Goal: Book appointment/travel/reservation

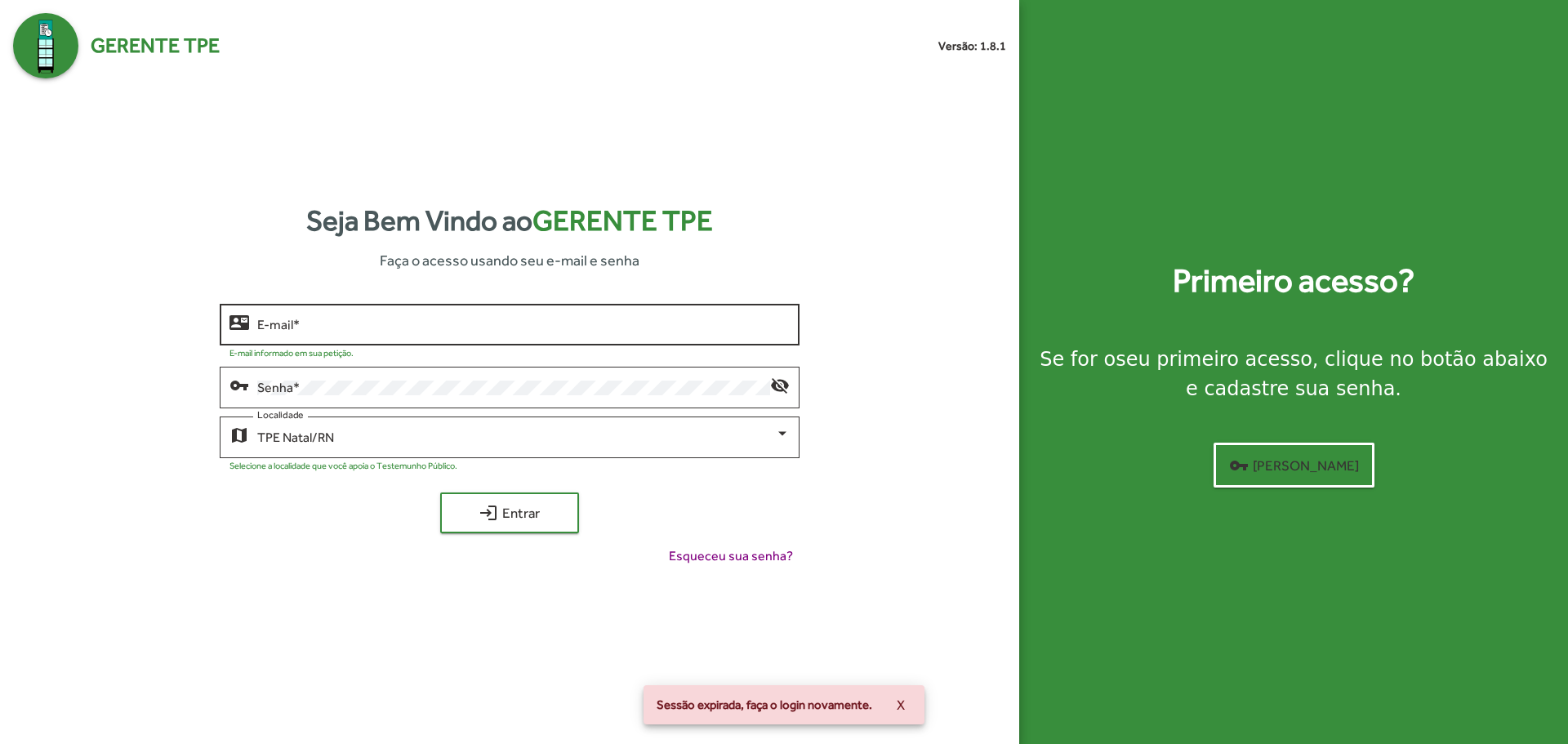
click at [358, 326] on input "E-mail *" at bounding box center [523, 324] width 532 height 14
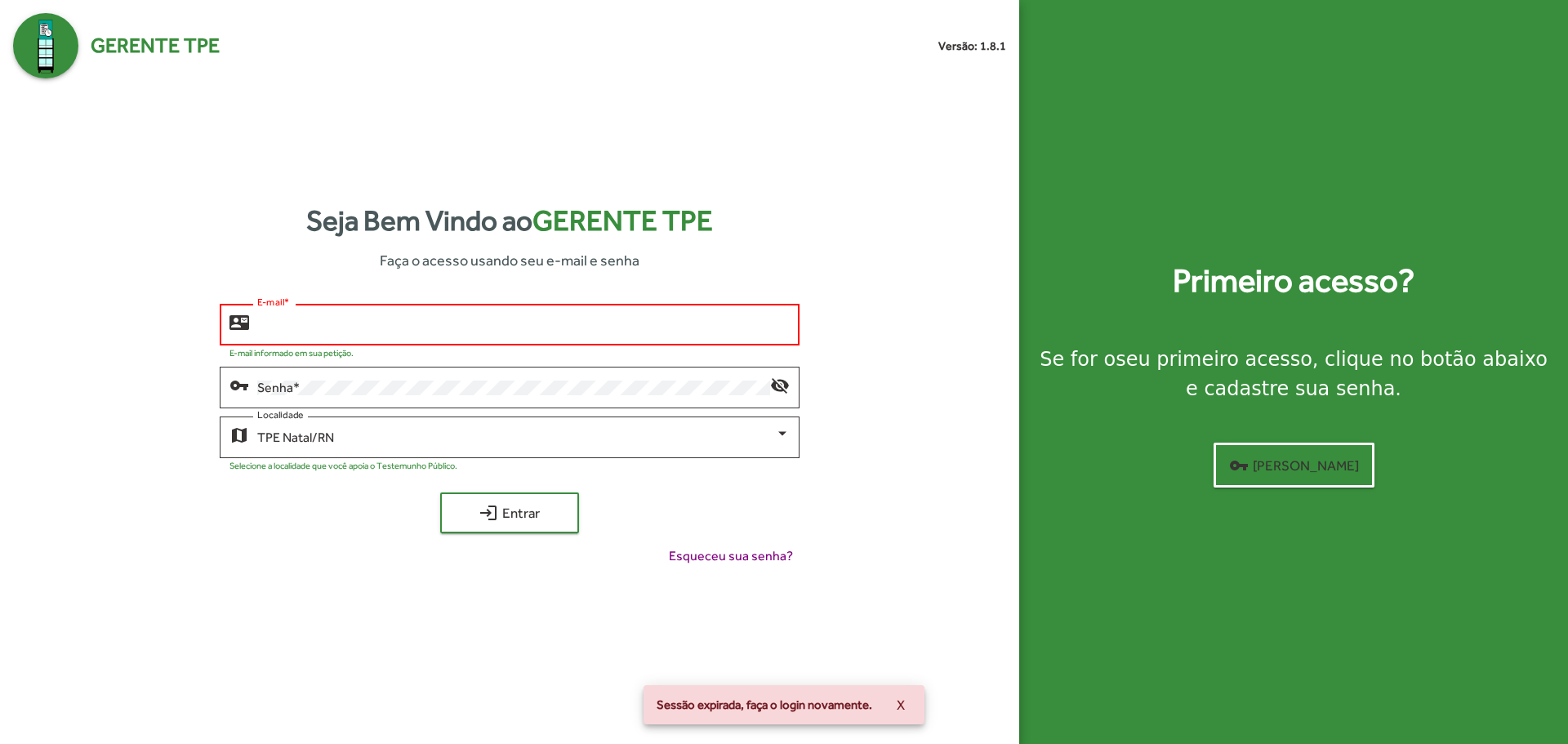
type input "**********"
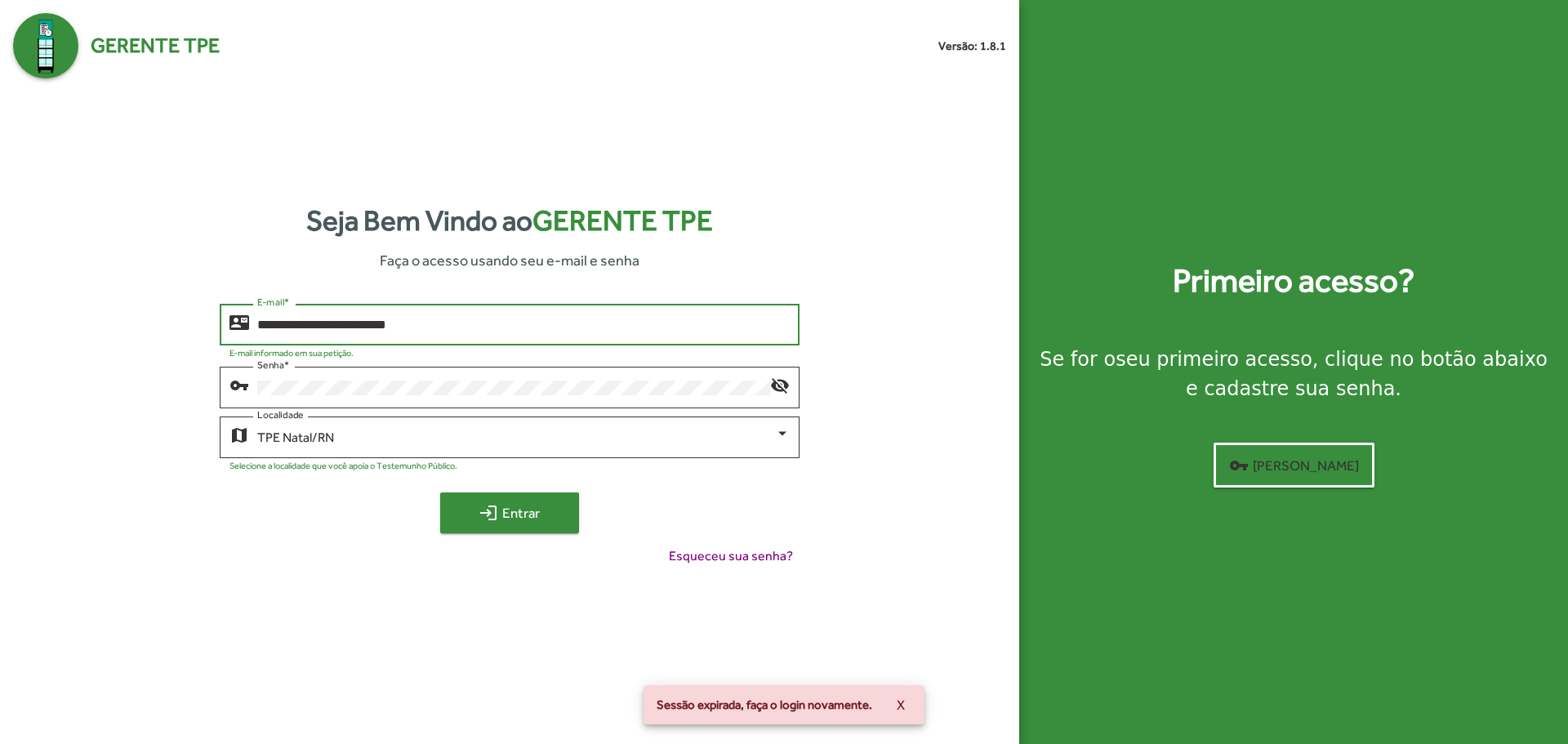
click at [503, 514] on span "login Entrar" at bounding box center [510, 513] width 109 height 30
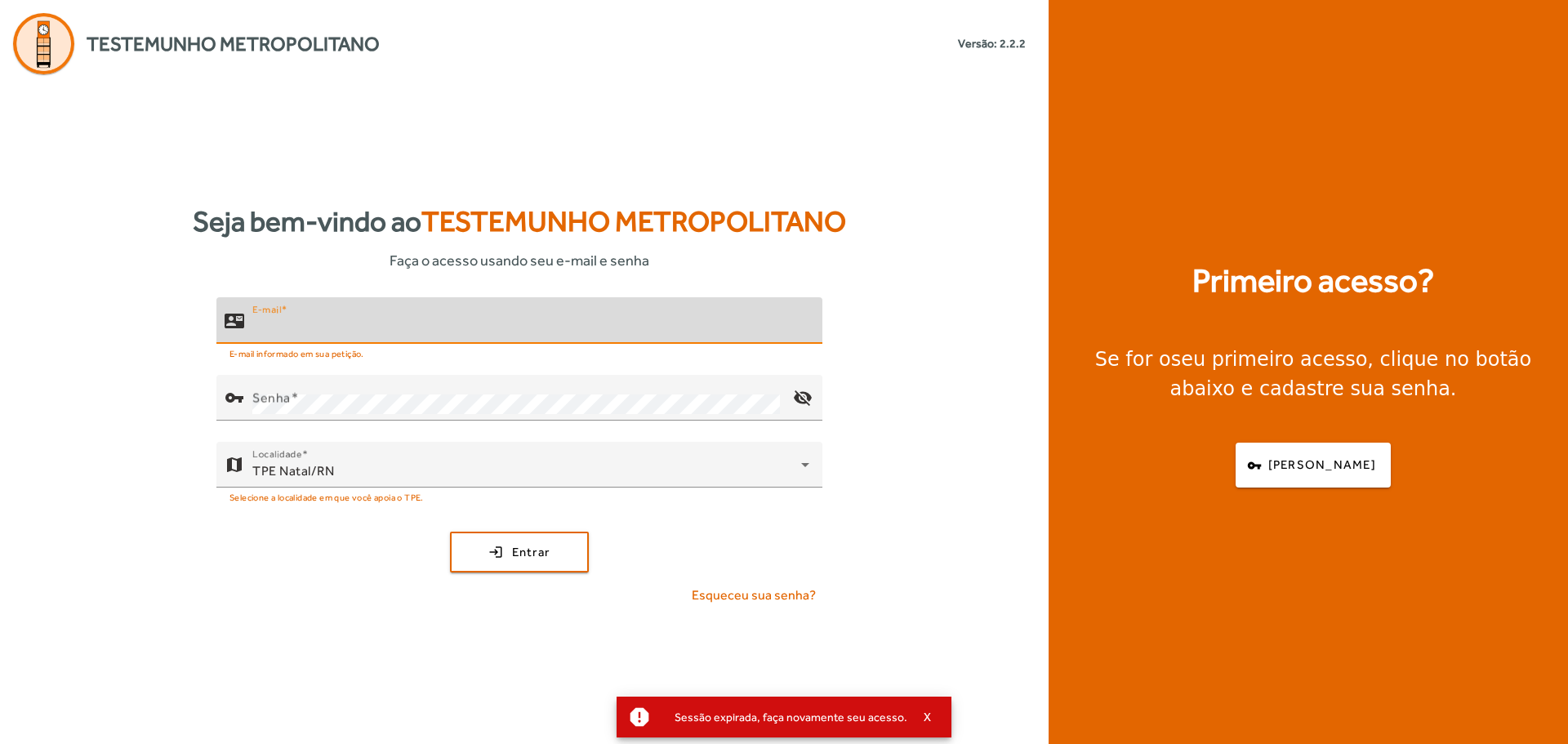
click at [361, 322] on input "E-mail" at bounding box center [531, 327] width 557 height 19
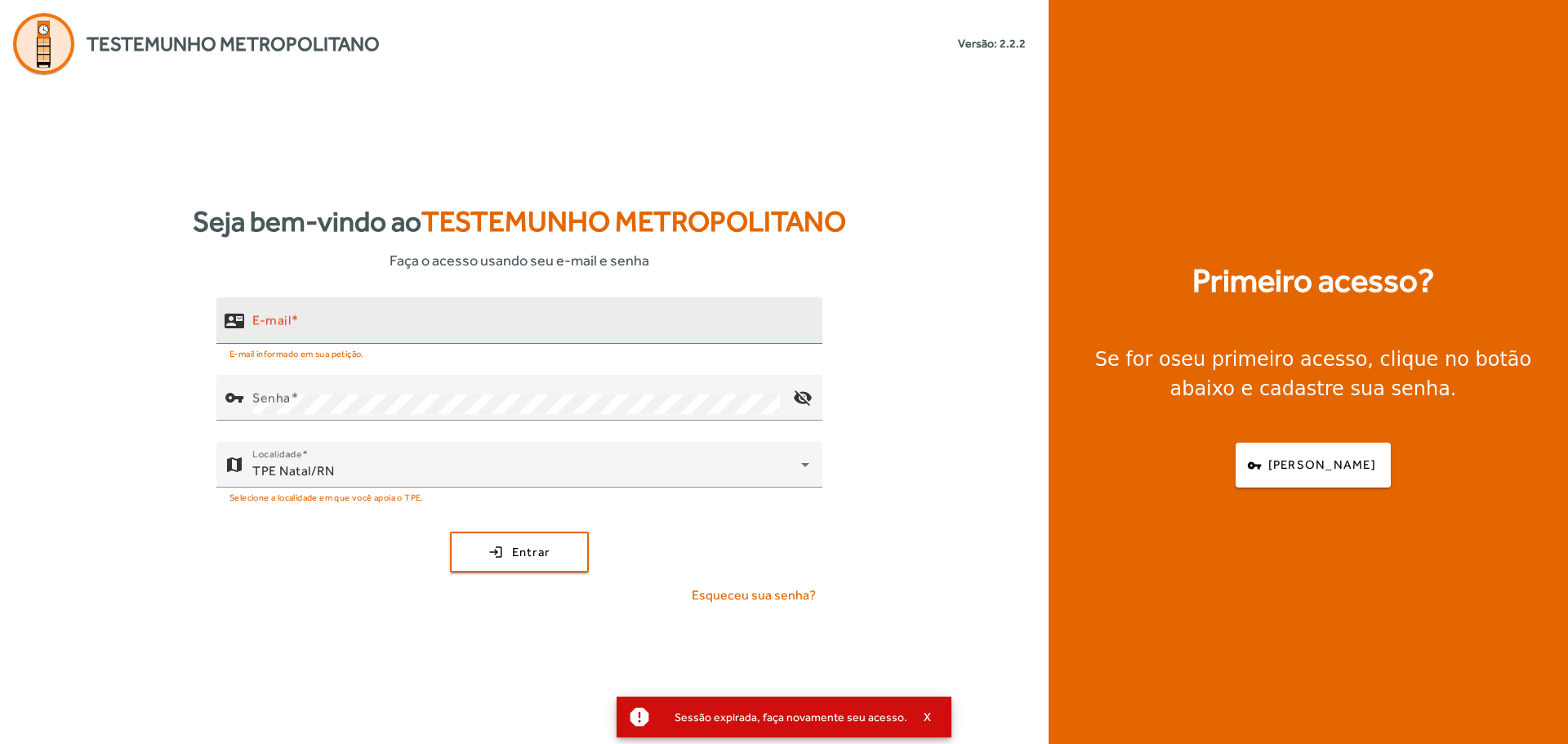
type input "**********"
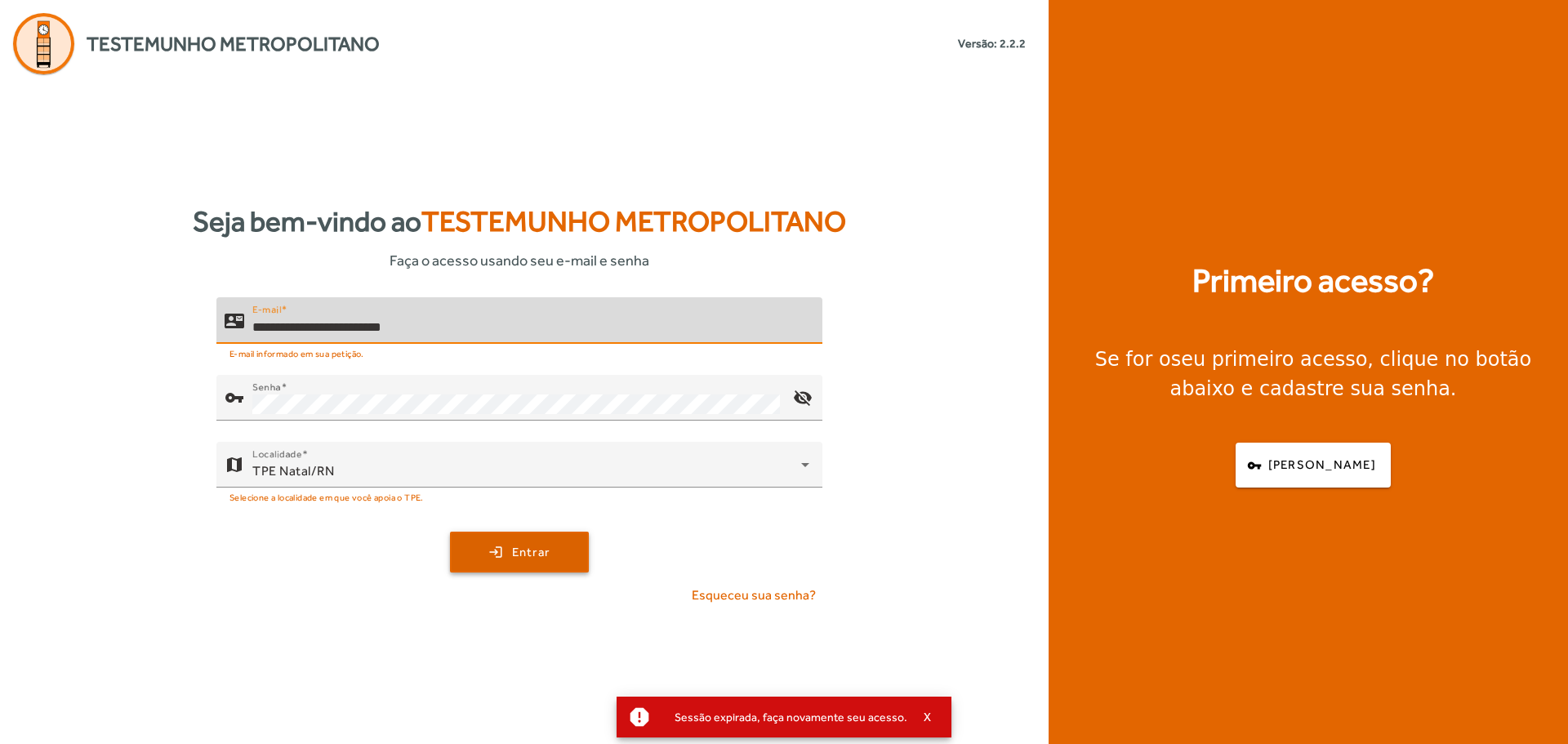
click at [477, 540] on span "submit" at bounding box center [519, 552] width 135 height 39
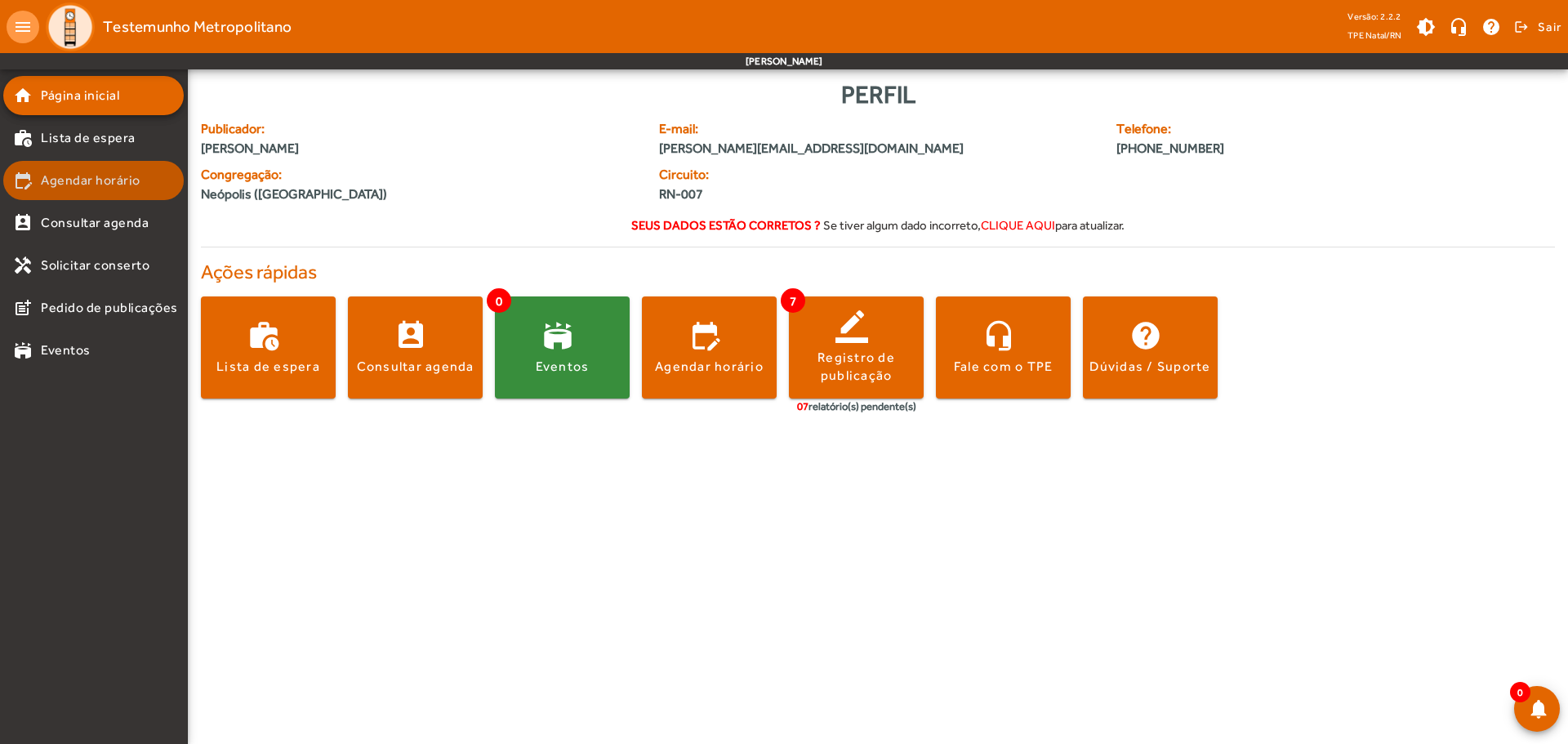
click at [111, 190] on mat-list-item "edit_calendar Agendar horário" at bounding box center [93, 180] width 180 height 39
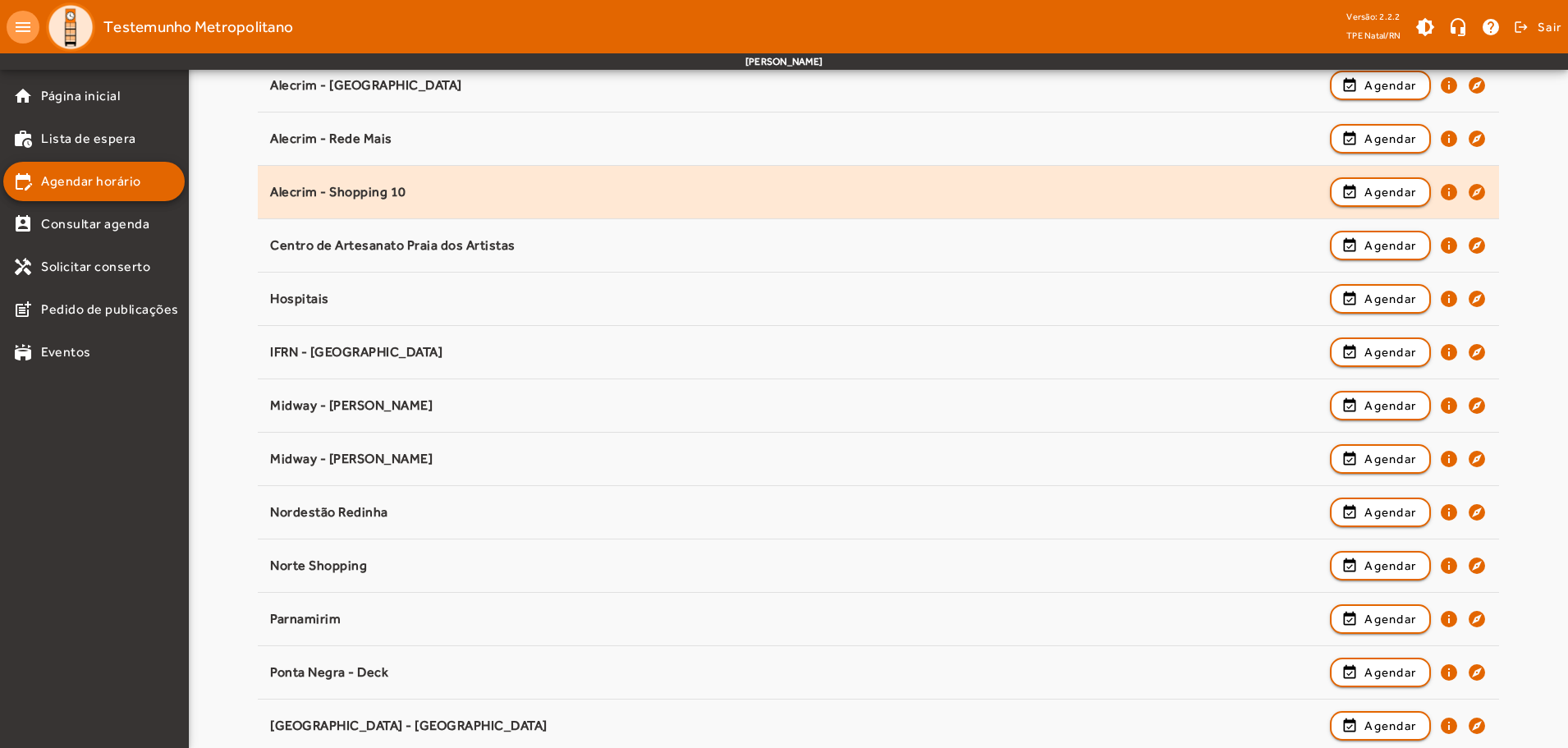
scroll to position [381, 0]
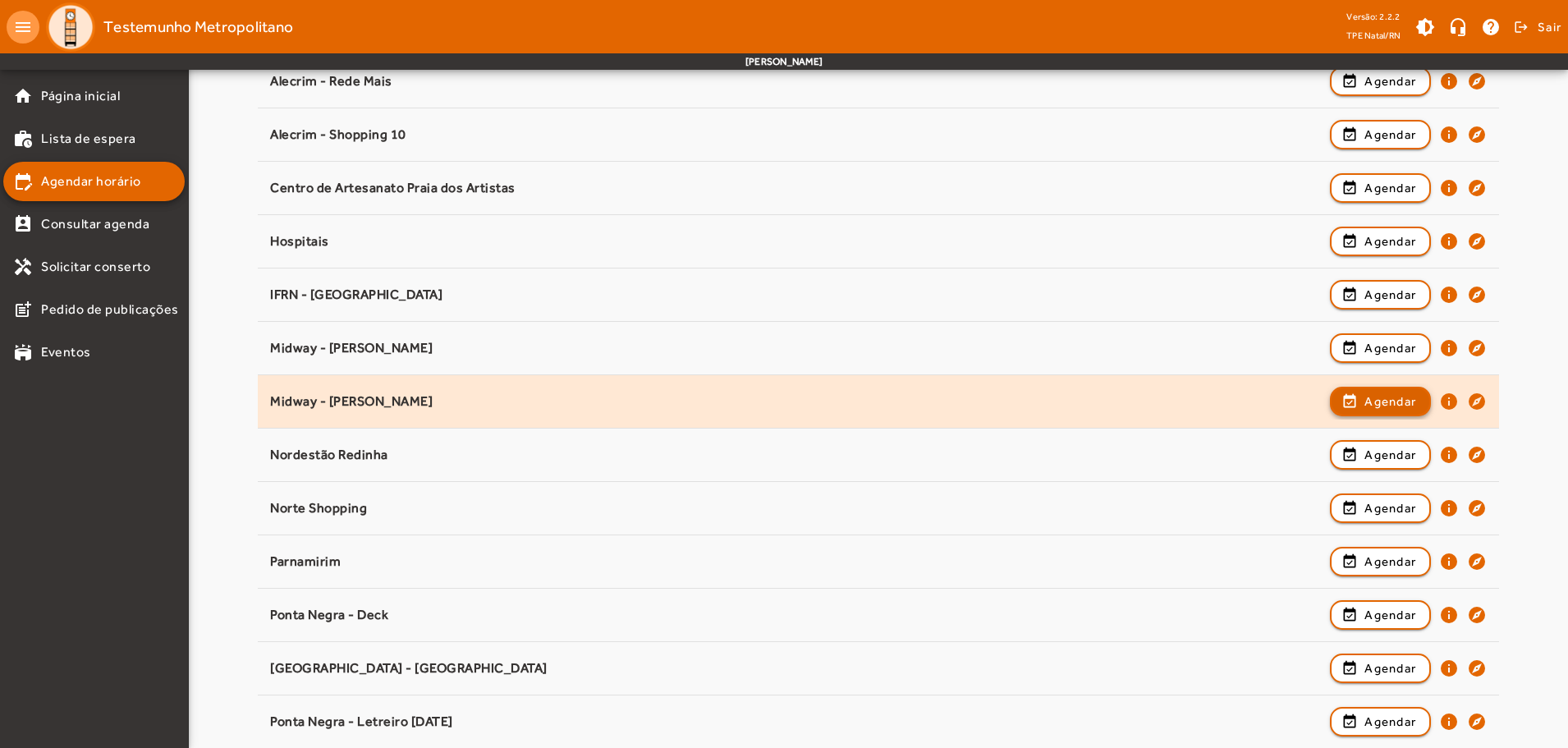
click at [785, 400] on span "Agendar" at bounding box center [1390, 402] width 52 height 19
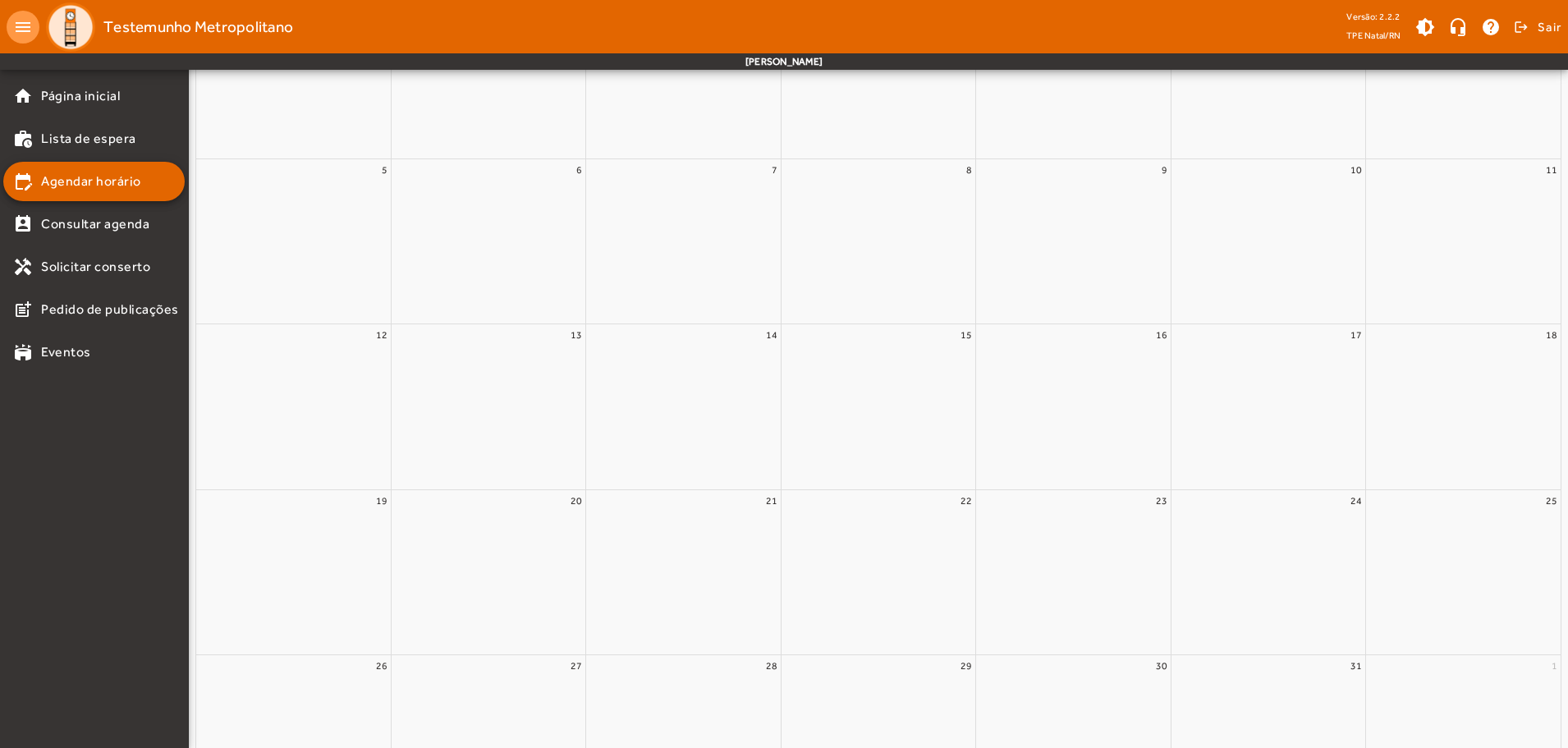
scroll to position [0, 0]
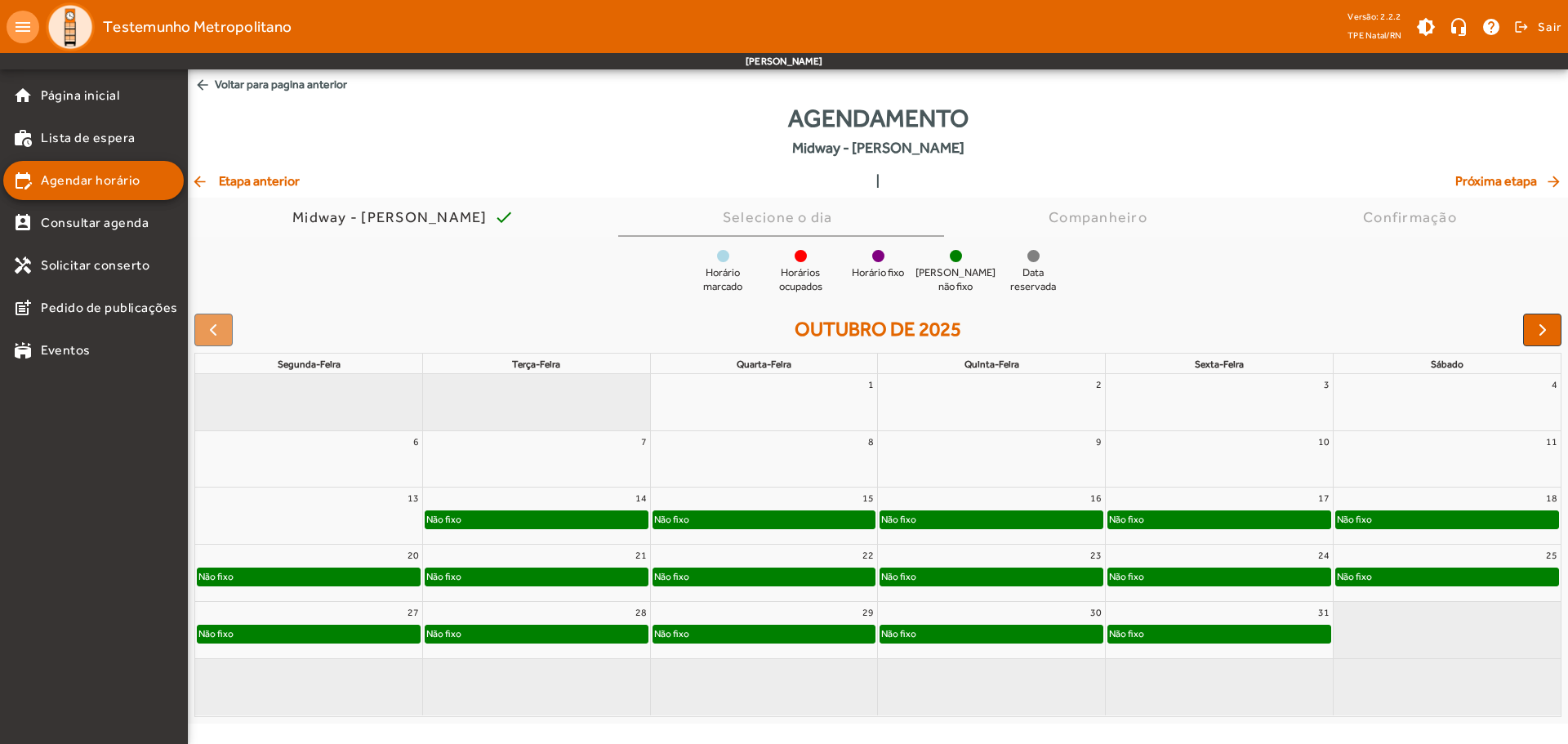
click at [519, 518] on div "Não fixo" at bounding box center [535, 519] width 222 height 16
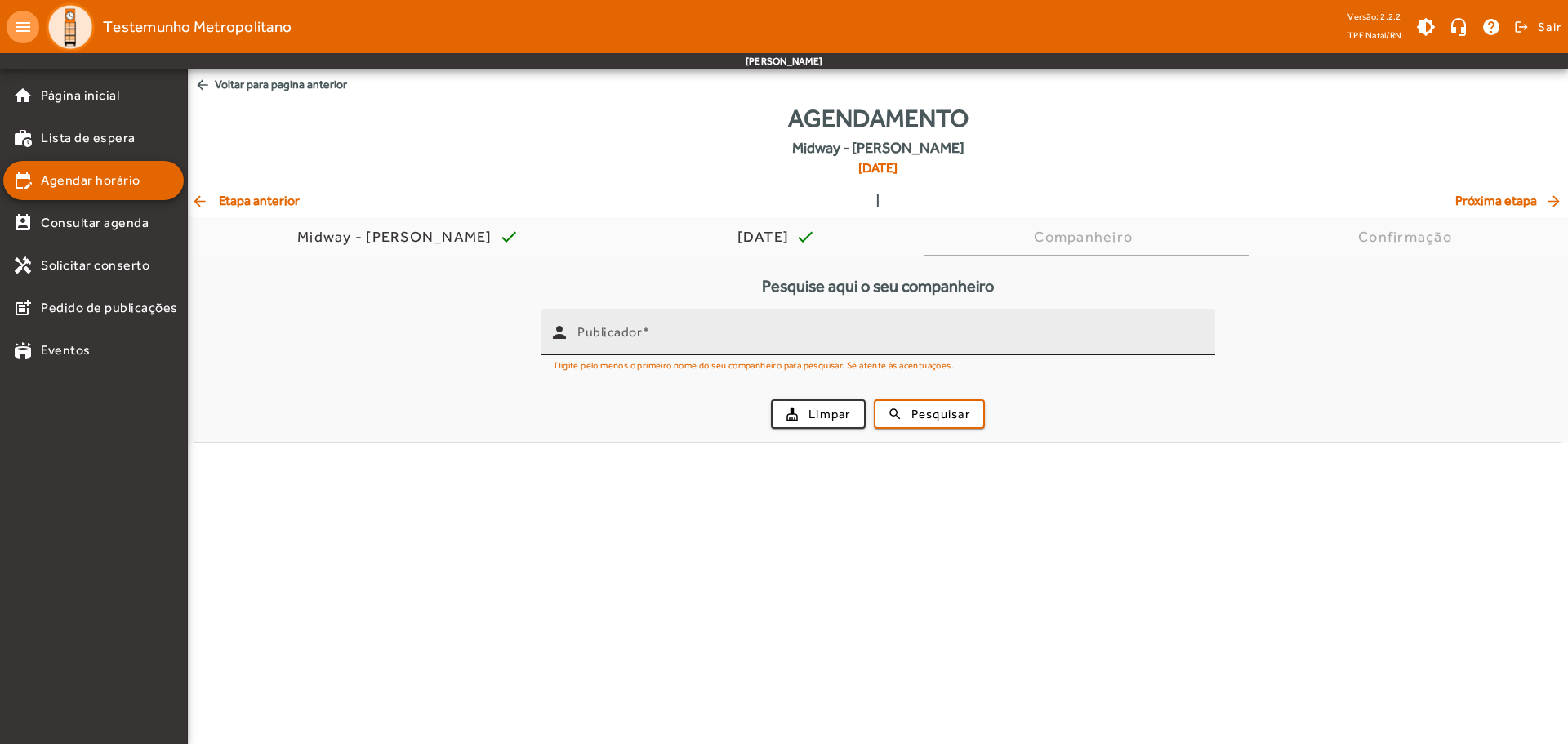
click at [629, 331] on mat-label "Publicador" at bounding box center [609, 332] width 64 height 15
click at [629, 331] on input "Publicador" at bounding box center [890, 339] width 625 height 19
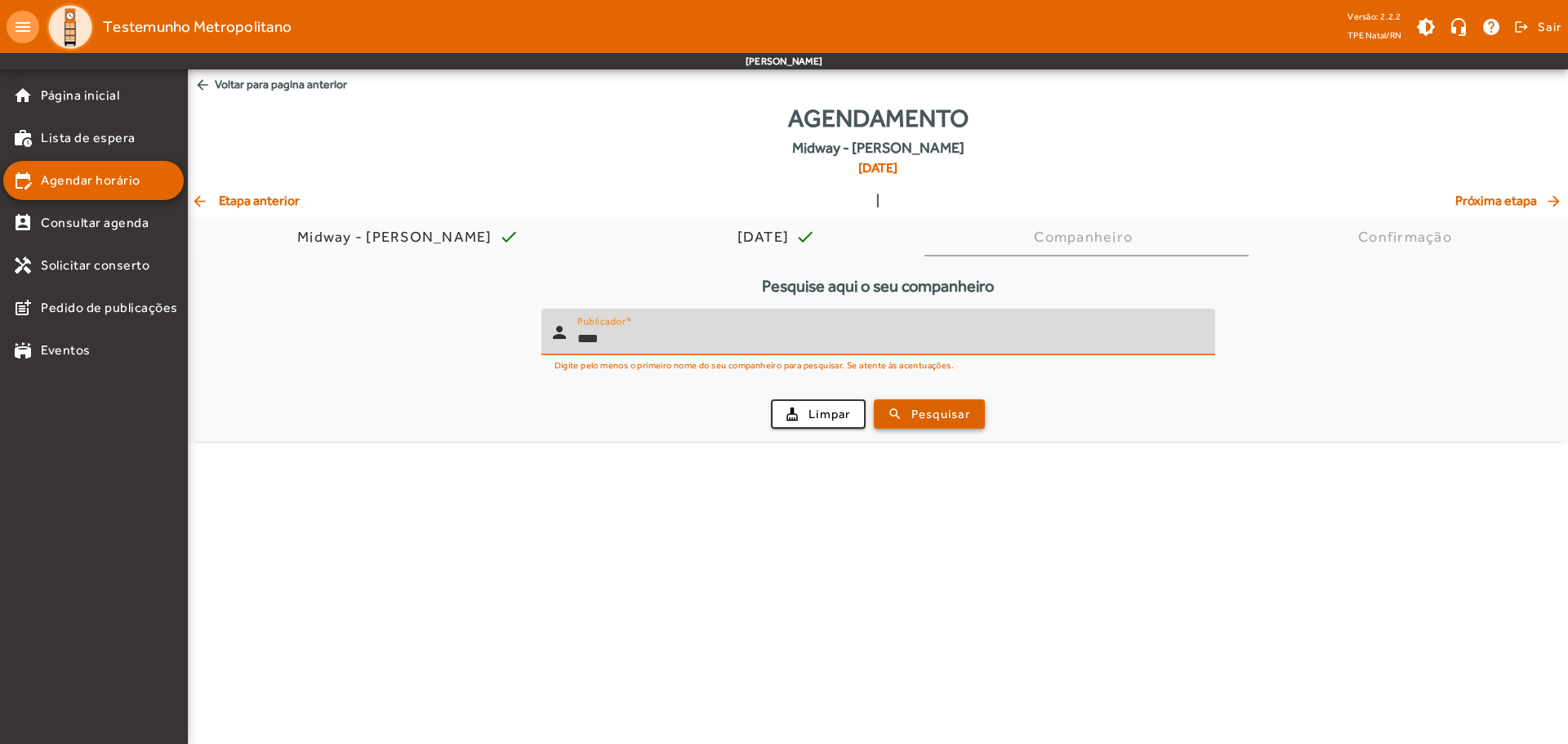
click at [781, 409] on span "submit" at bounding box center [929, 414] width 107 height 39
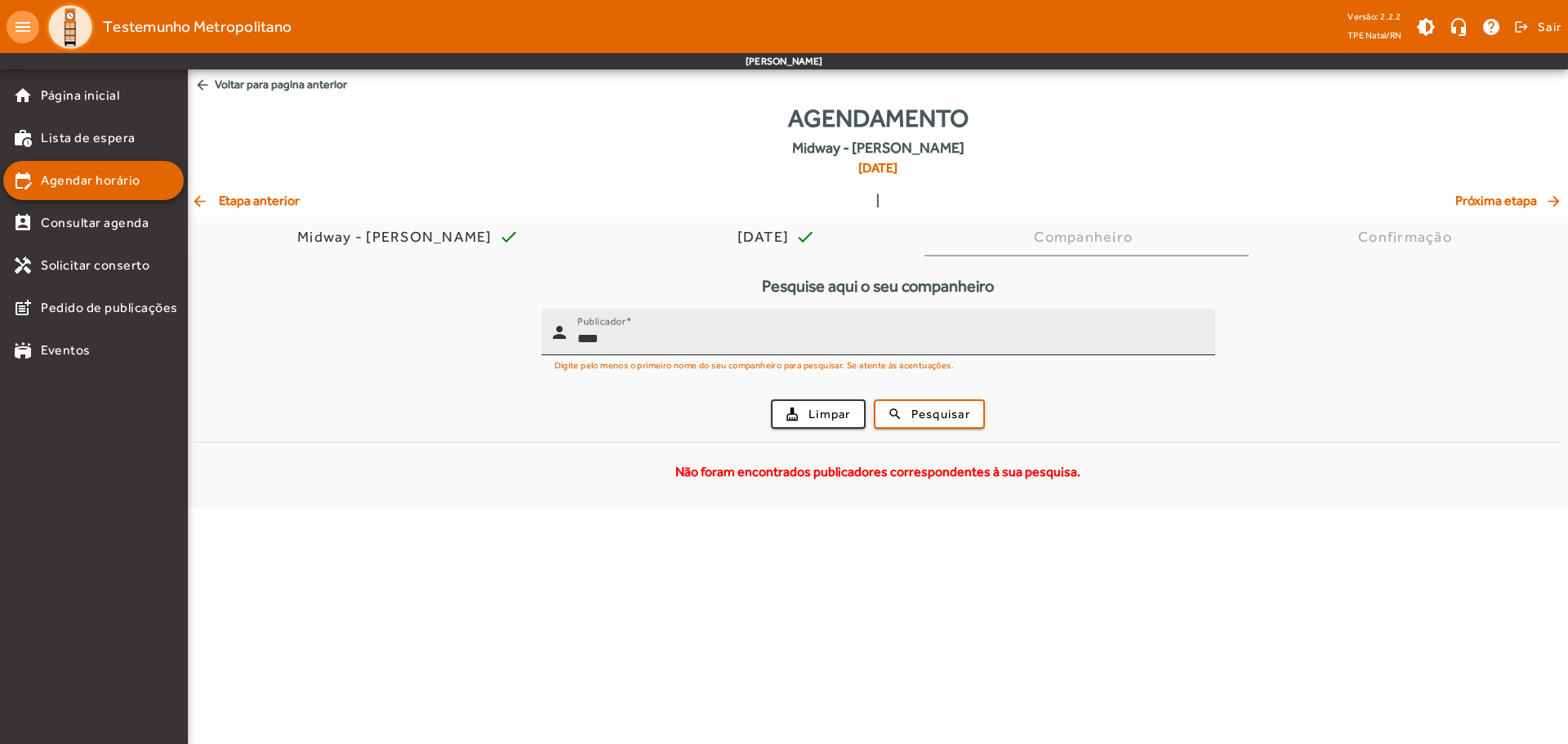
click at [753, 327] on div "Publicador ****" at bounding box center [890, 332] width 625 height 47
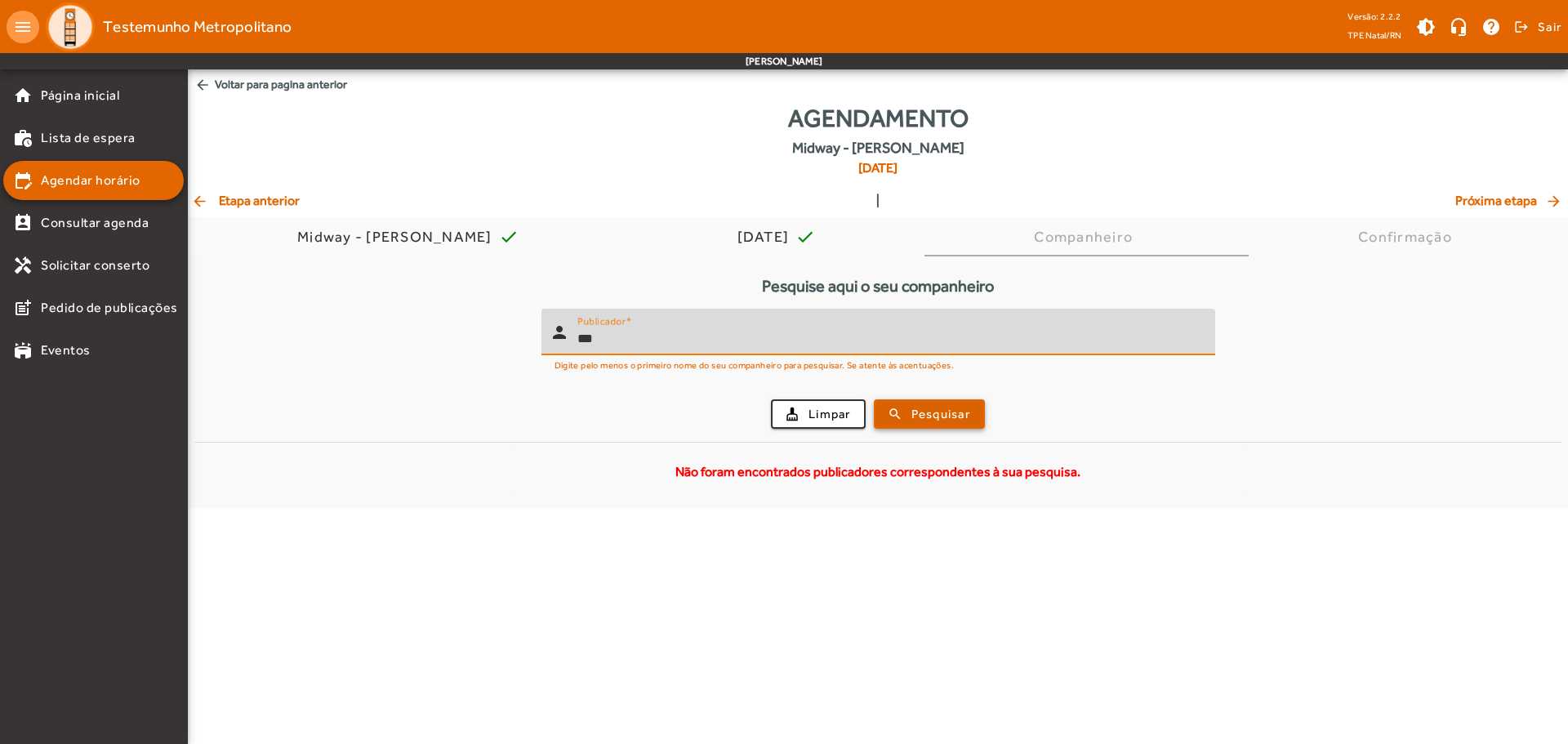
type input "***"
click at [781, 425] on span "submit" at bounding box center [929, 414] width 107 height 39
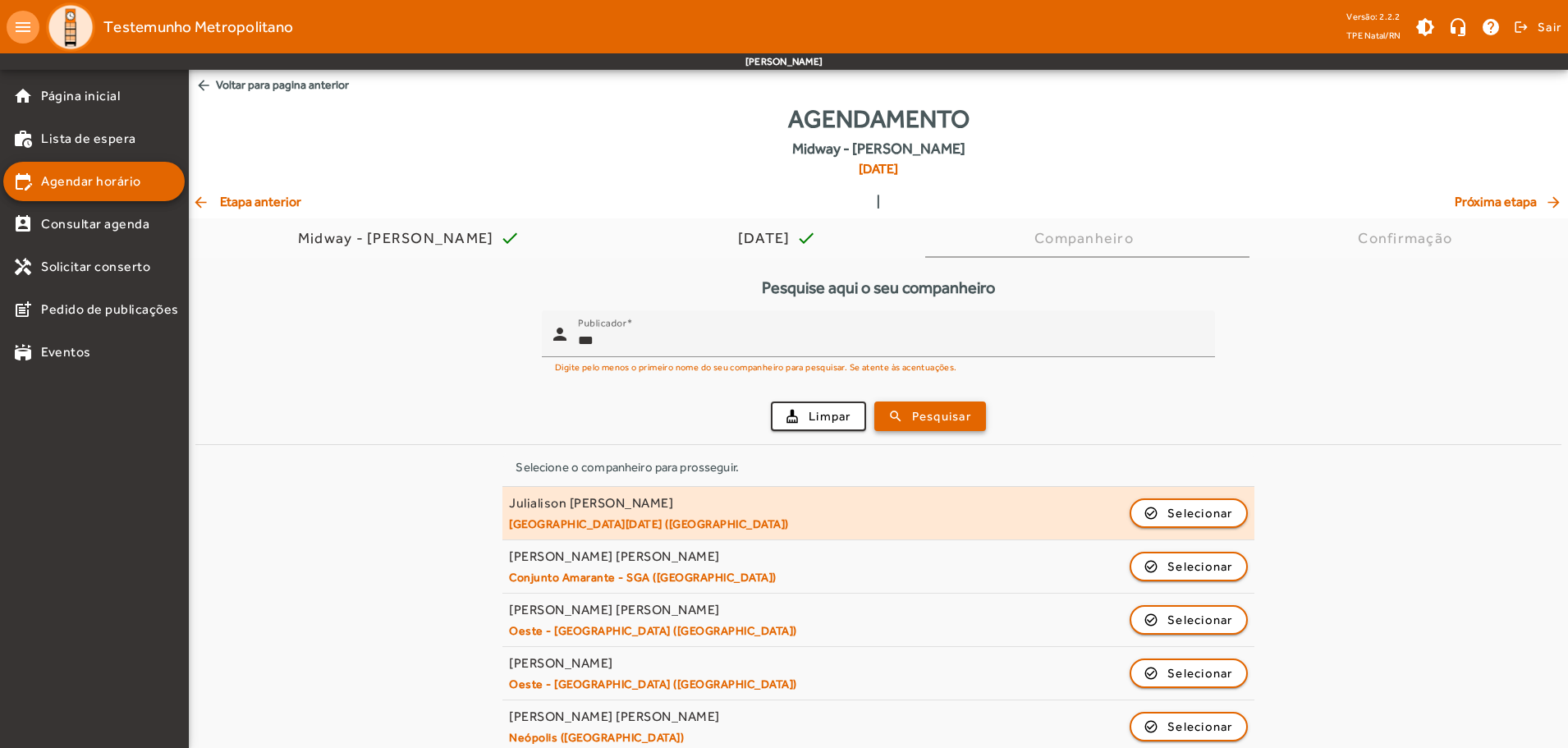
scroll to position [18, 0]
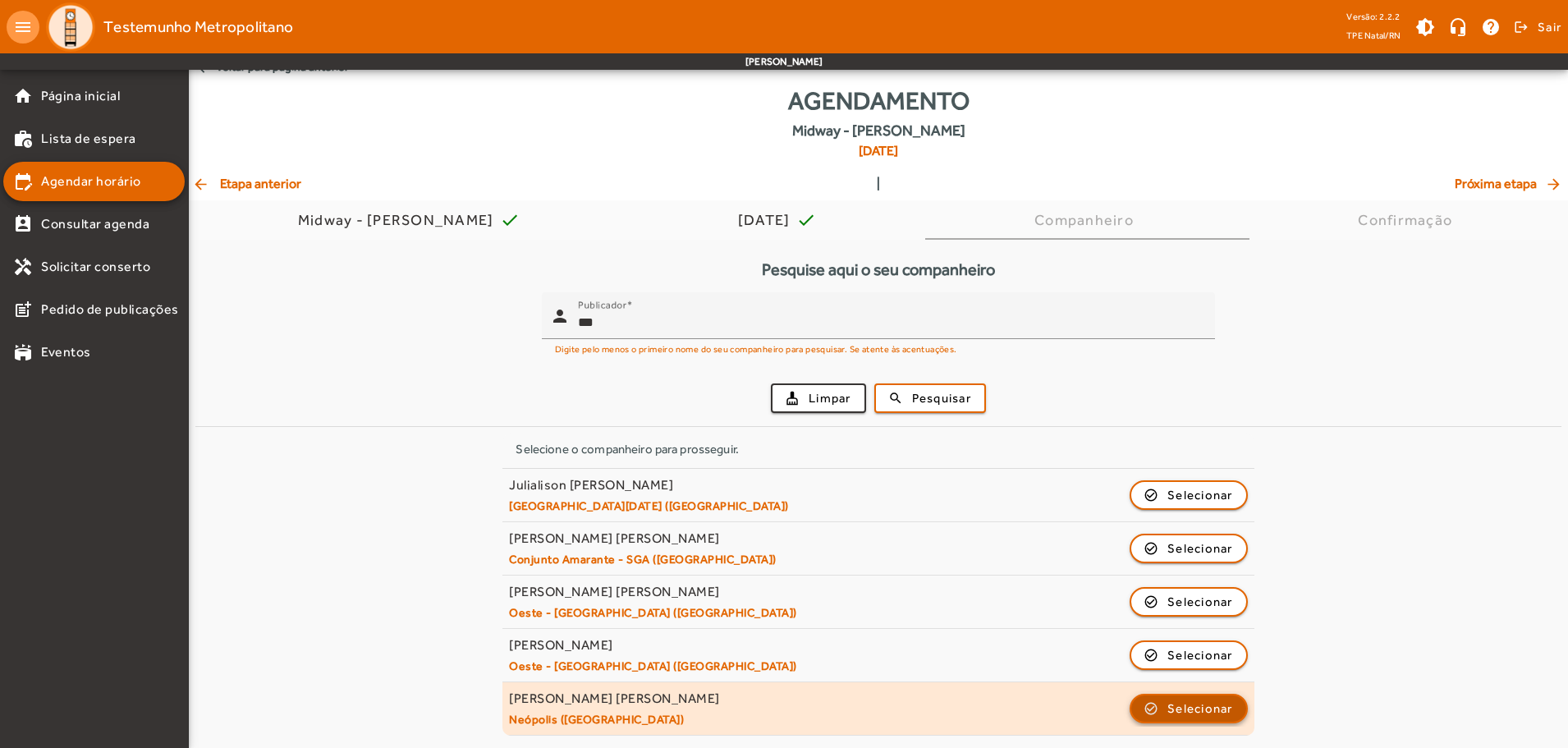
click at [785, 708] on span "Selecionar" at bounding box center [1200, 708] width 66 height 19
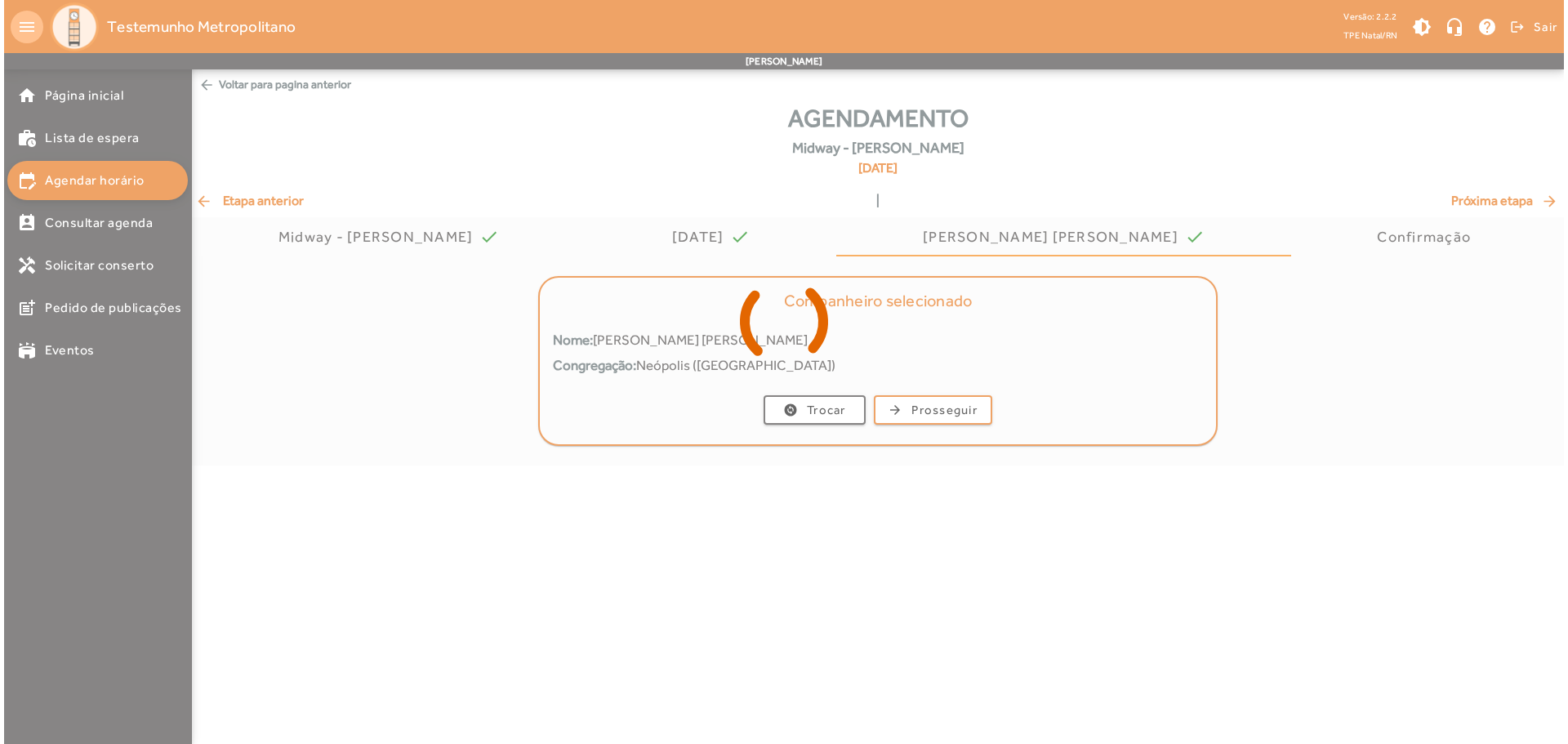
scroll to position [0, 0]
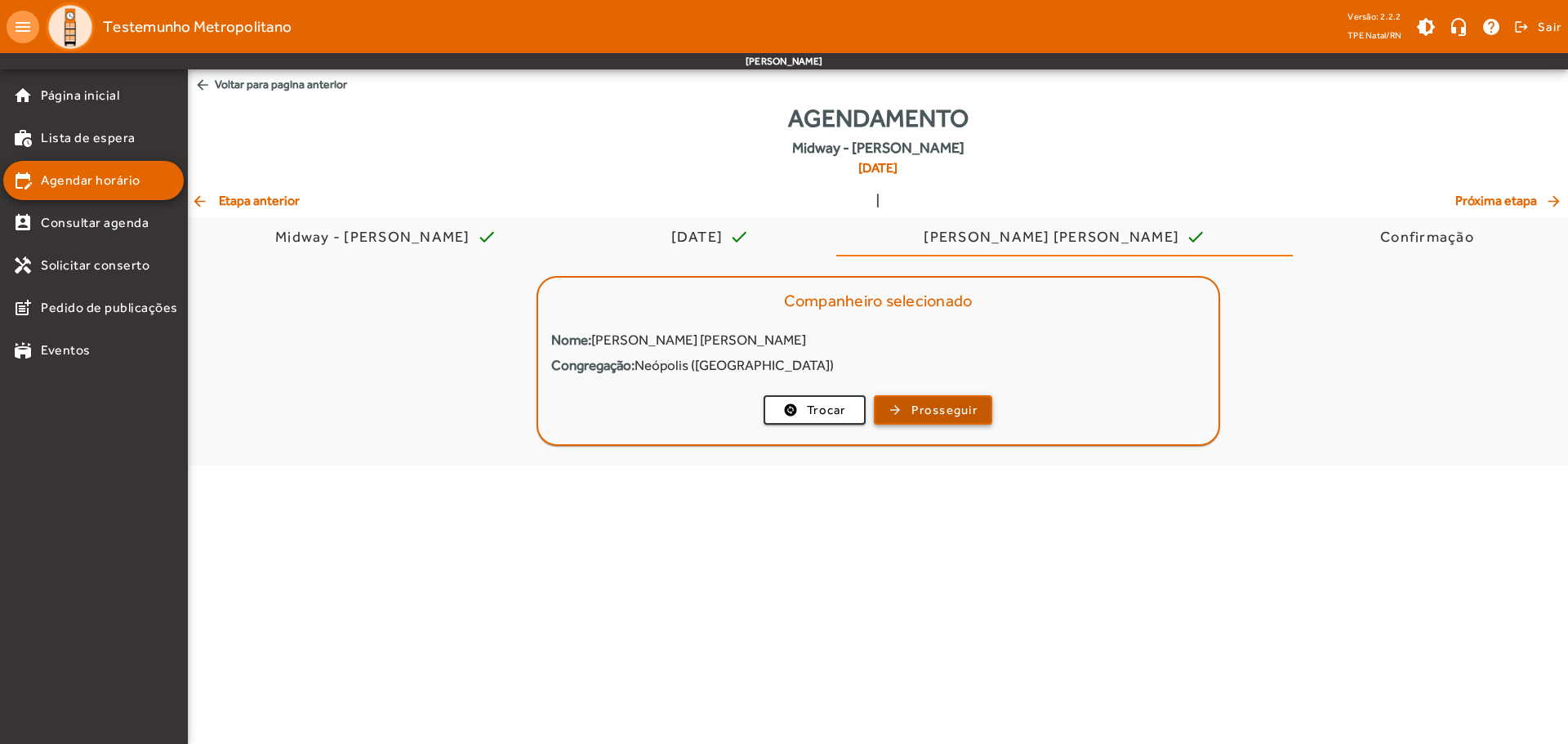
click at [781, 406] on span "Prosseguir" at bounding box center [944, 411] width 66 height 19
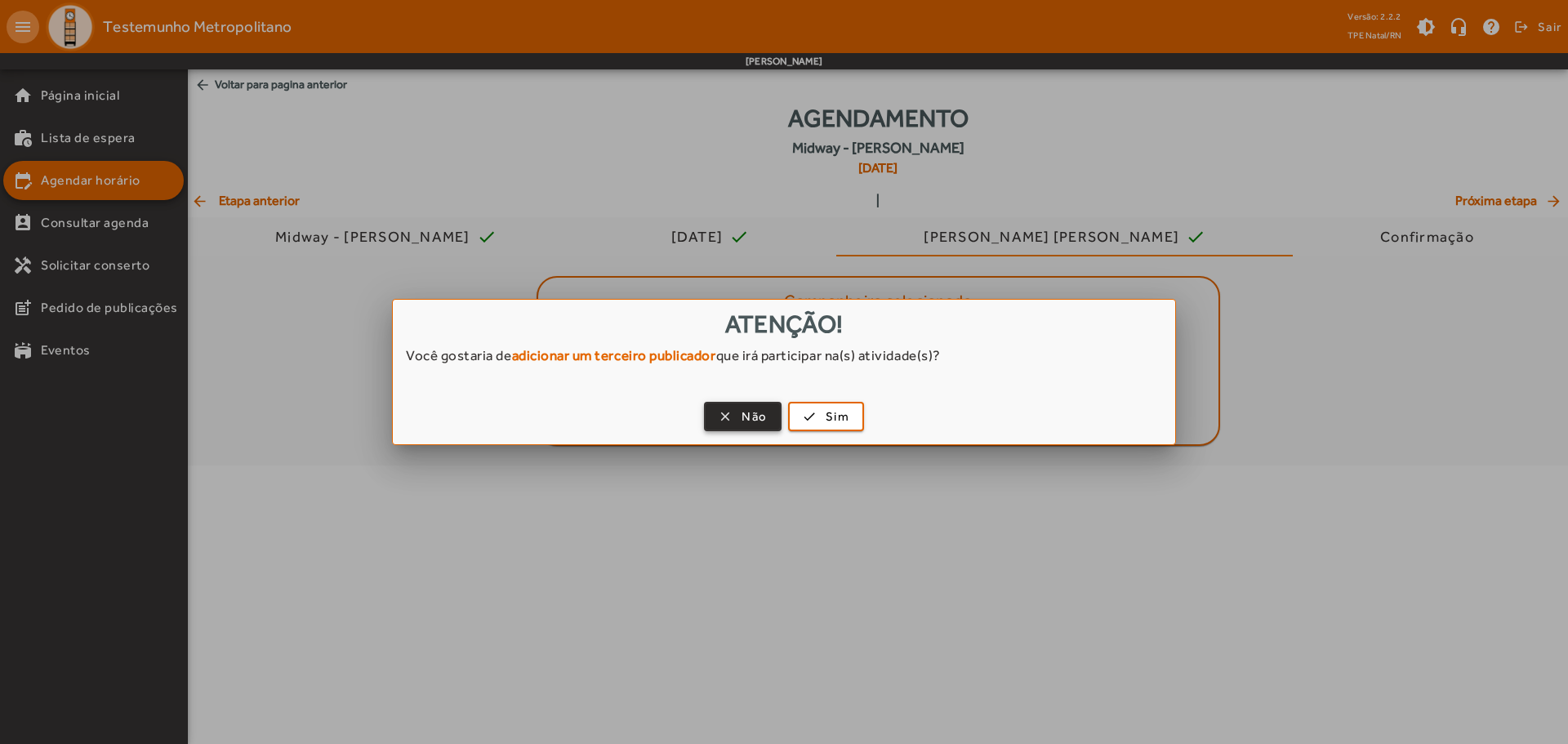
click at [760, 414] on span "Não" at bounding box center [754, 418] width 25 height 19
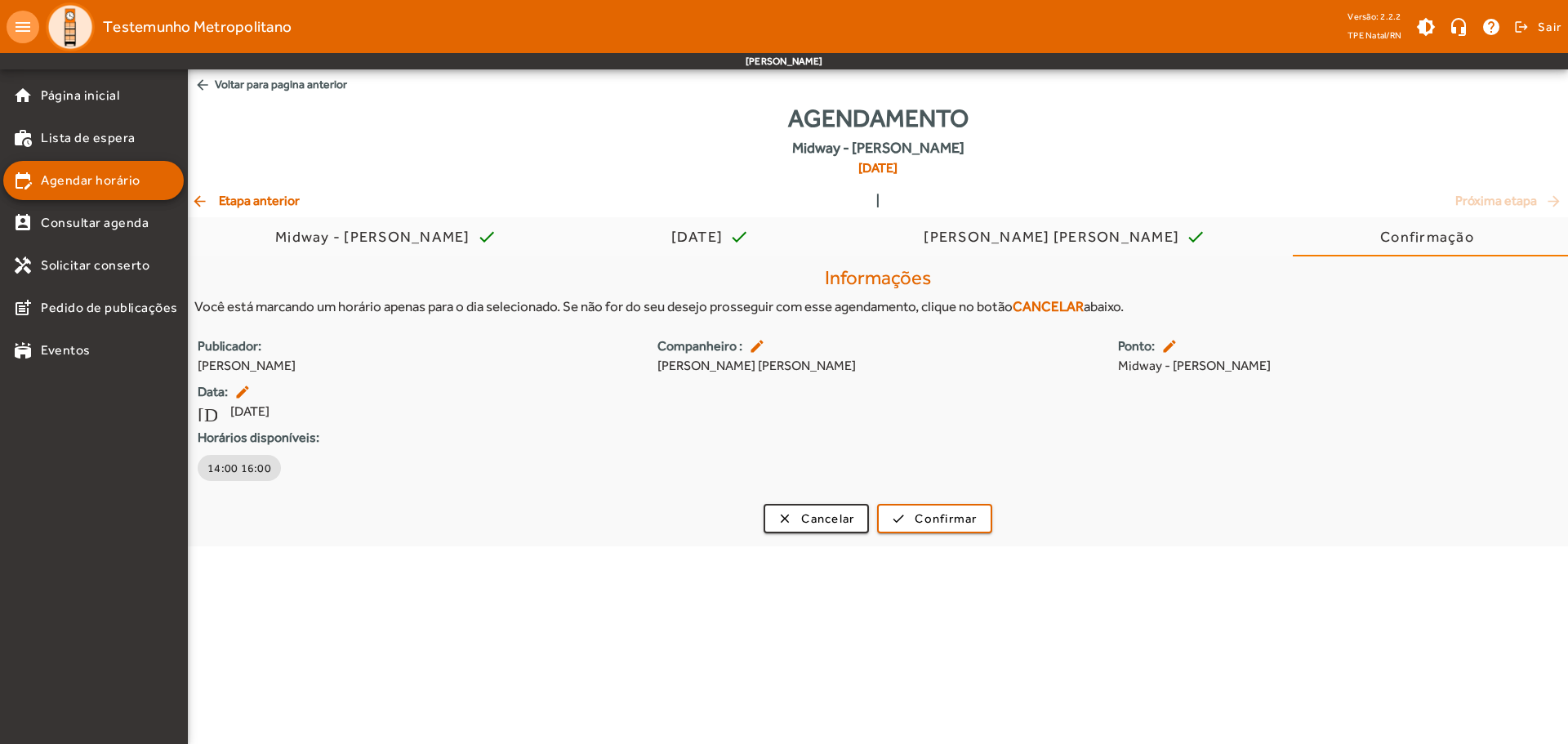
click at [254, 520] on div "clear Cancelar check Confirmar" at bounding box center [878, 518] width 1380 height 30
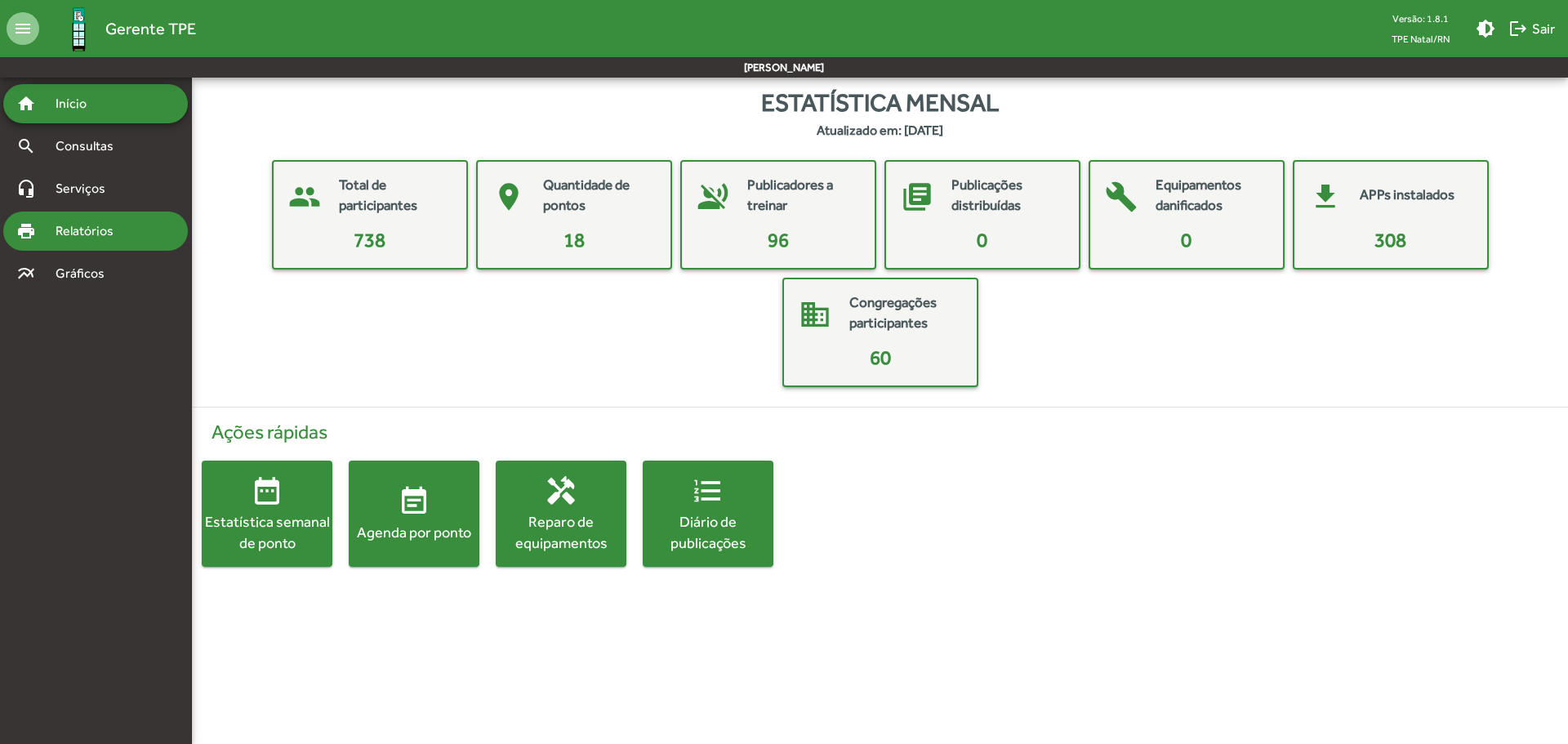
click at [69, 224] on span "Relatórios" at bounding box center [90, 231] width 89 height 19
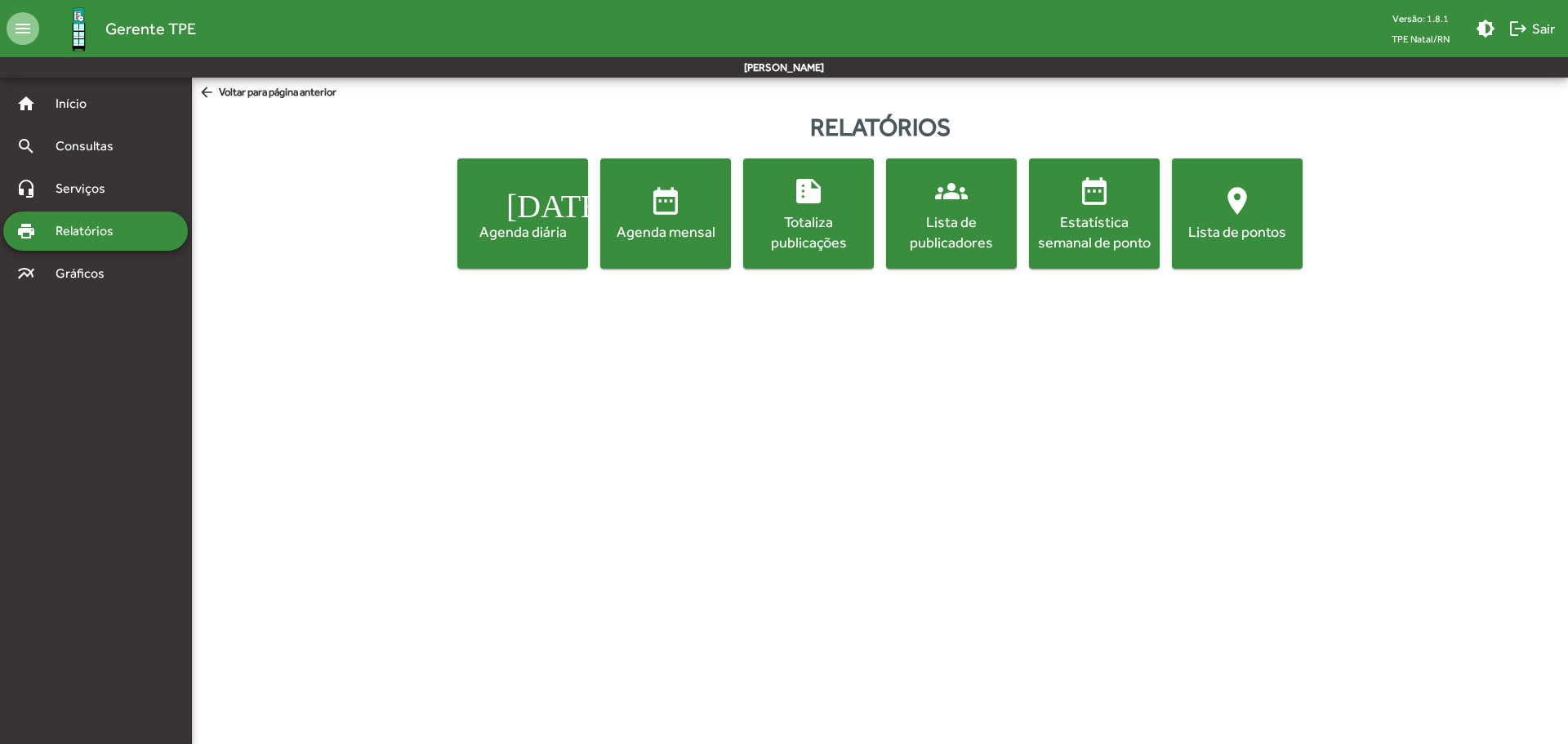
click at [518, 225] on div "Agenda diária" at bounding box center [522, 231] width 124 height 20
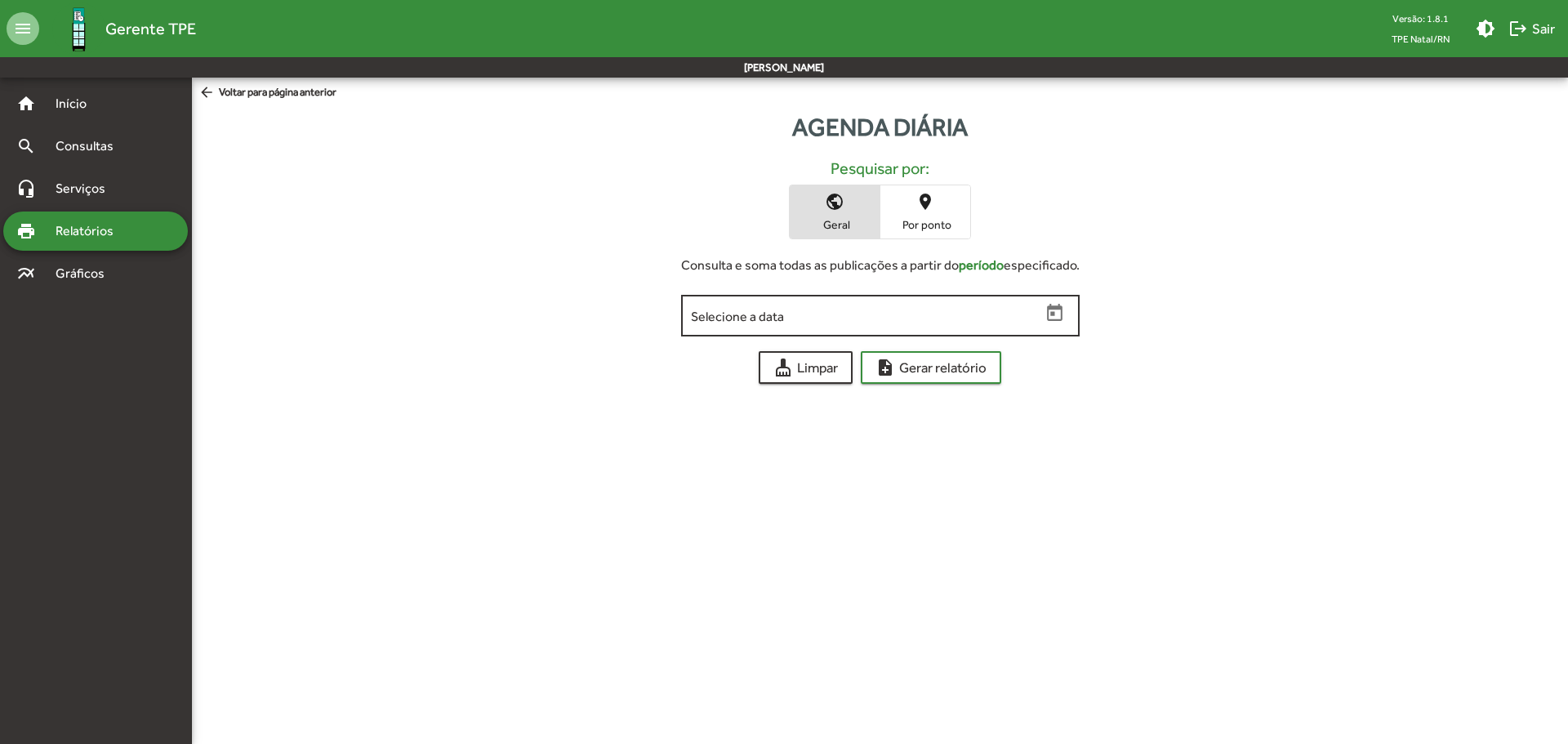
click at [1057, 316] on icon "Open calendar" at bounding box center [1055, 314] width 21 height 21
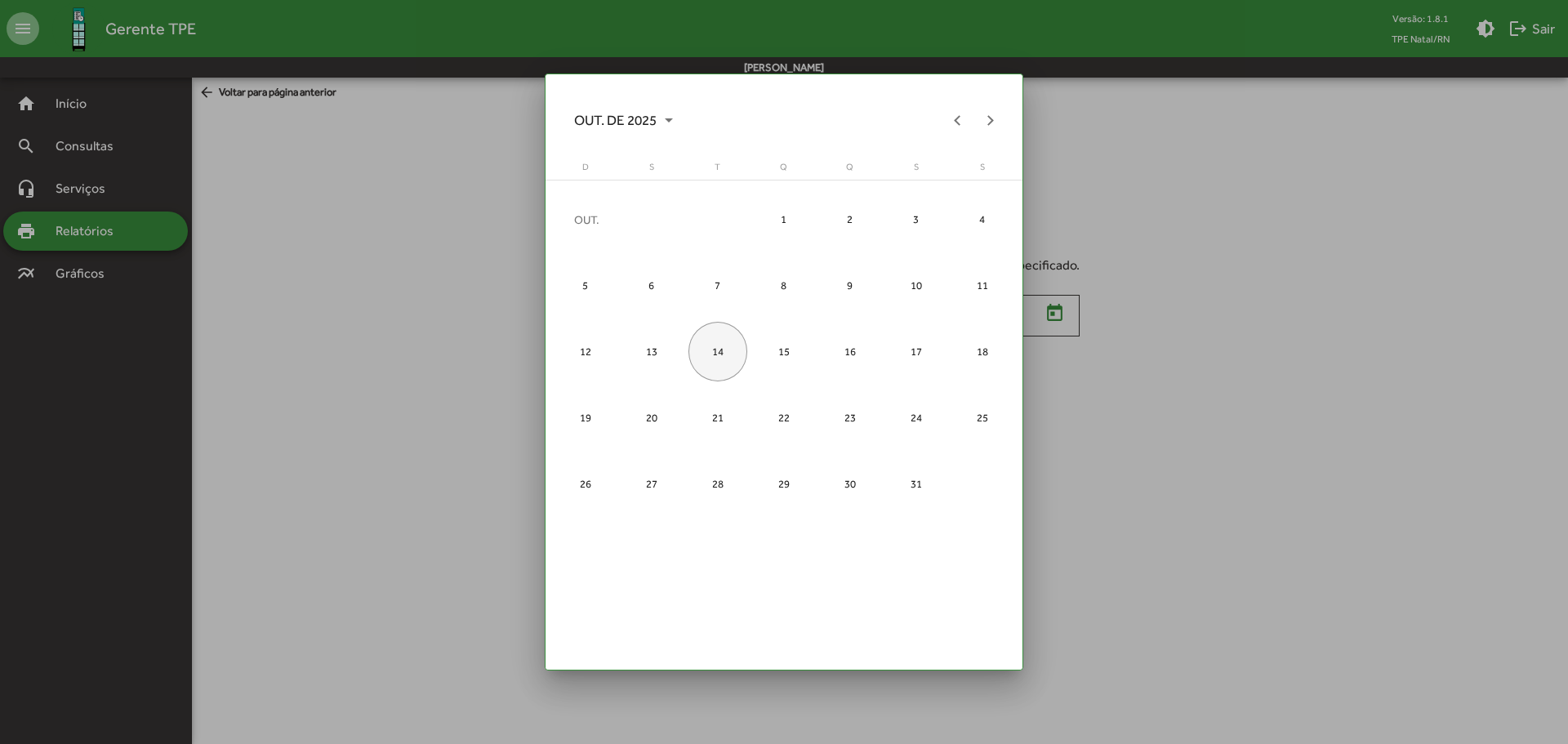
click at [728, 349] on div "14" at bounding box center [718, 351] width 59 height 60
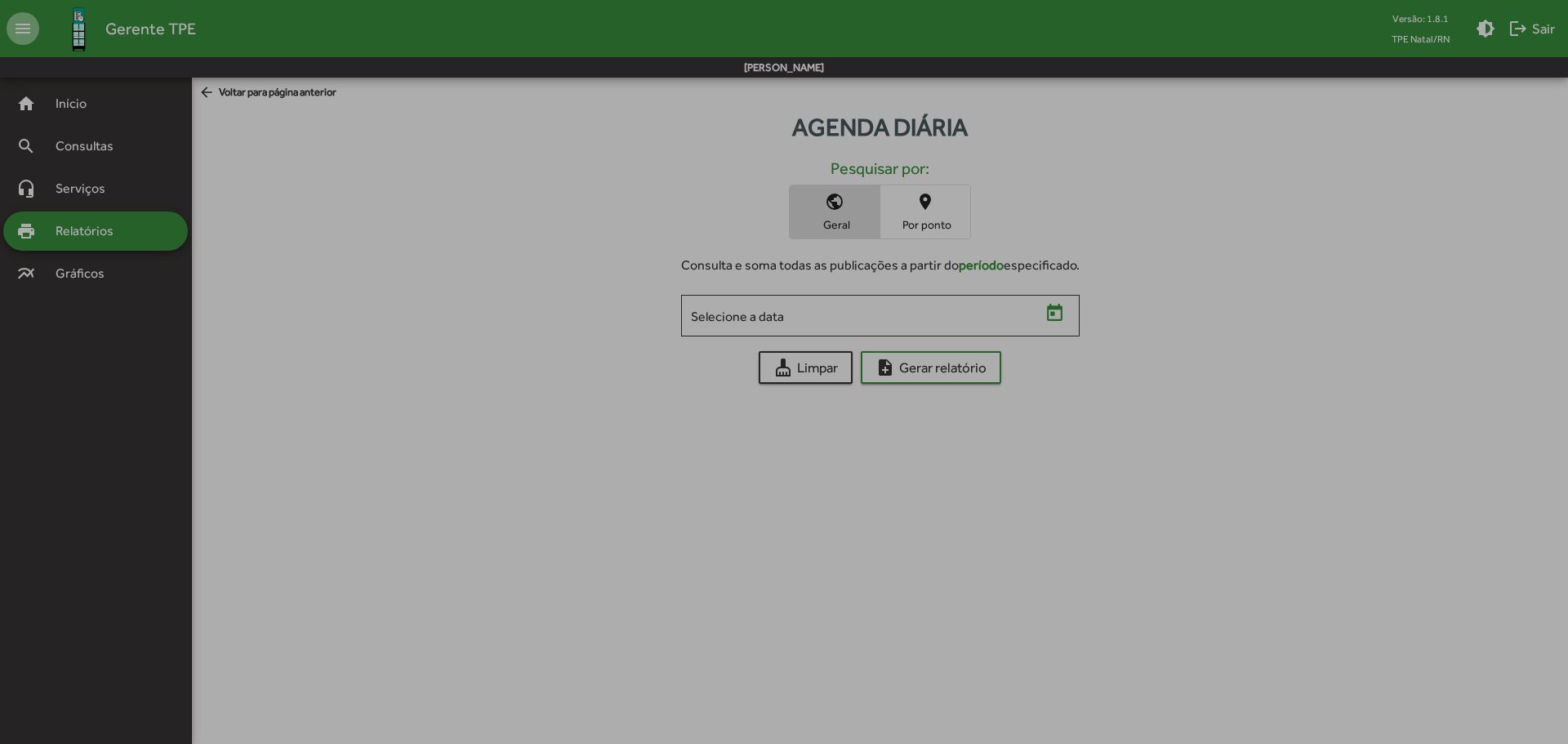
type input "**********"
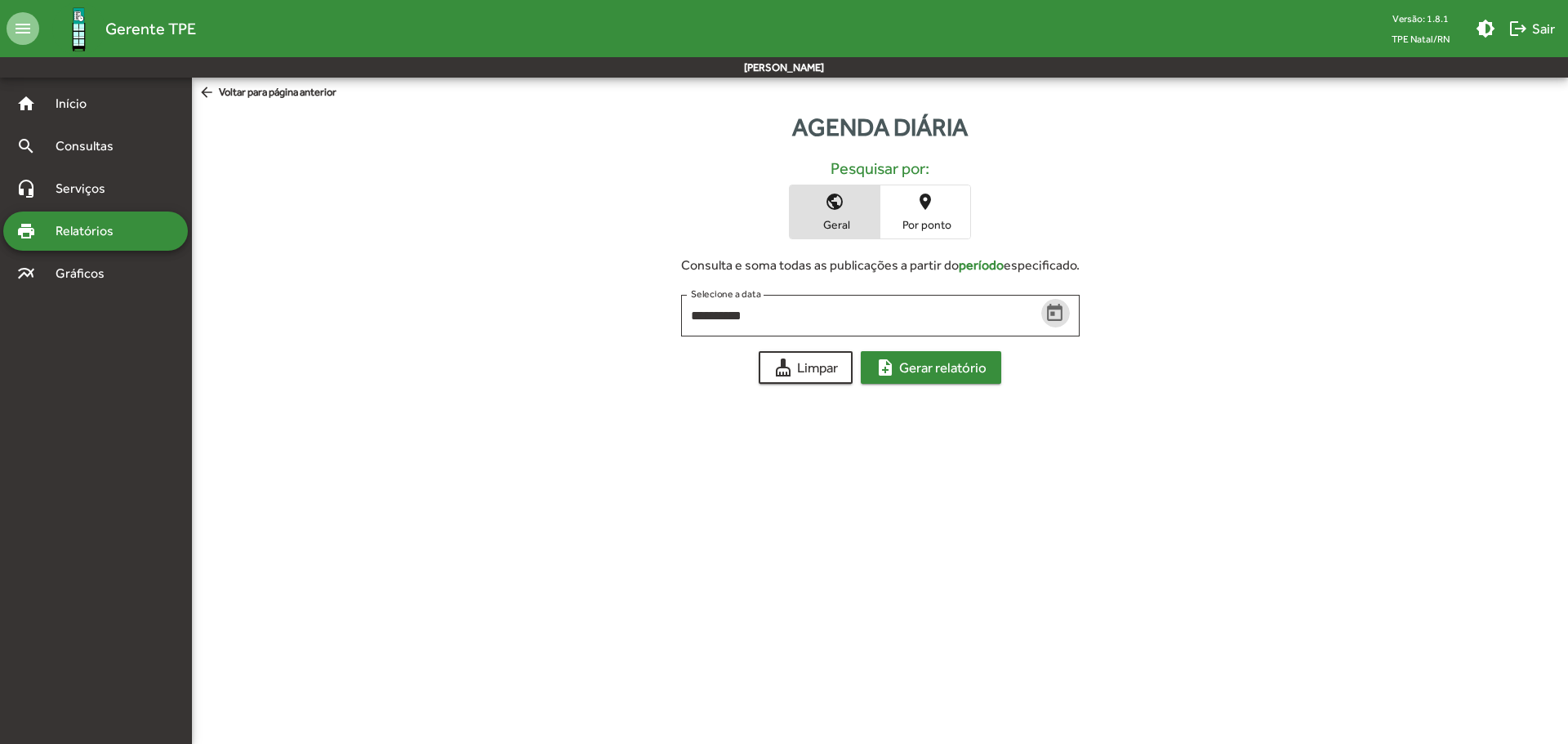
click at [970, 364] on span "note_add Gerar relatório" at bounding box center [931, 368] width 111 height 30
